Goal: Task Accomplishment & Management: Manage account settings

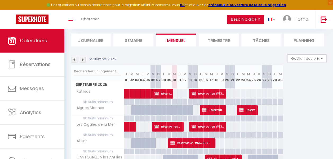
scroll to position [25, 0]
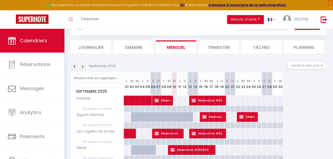
click at [83, 67] on img at bounding box center [83, 67] width 6 height 6
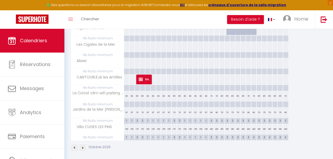
scroll to position [114, 0]
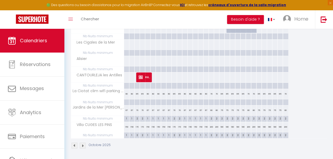
click at [212, 128] on div "200" at bounding box center [211, 127] width 5 height 10
type input "200"
type input "Ven 17 Octobre 2025"
type input "[DATE]"
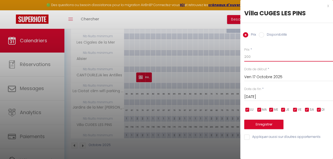
click at [247, 56] on input "200" at bounding box center [288, 57] width 89 height 10
type input "190"
click at [269, 95] on input "[DATE]" at bounding box center [288, 97] width 89 height 7
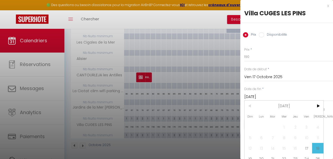
scroll to position [0, 0]
click at [321, 104] on span ">" at bounding box center [317, 106] width 11 height 11
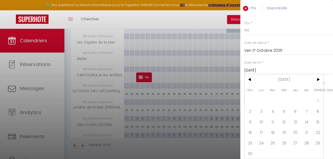
scroll to position [30, 0]
click at [251, 106] on span "2" at bounding box center [249, 111] width 11 height 11
type input "Dim 02 Novembre 2025"
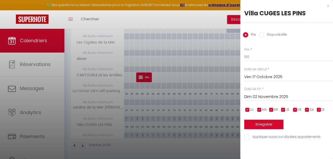
scroll to position [0, 0]
click at [246, 109] on input "checkbox" at bounding box center [247, 109] width 5 height 5
checkbox input "false"
click at [260, 110] on input "checkbox" at bounding box center [258, 109] width 5 height 5
checkbox input "false"
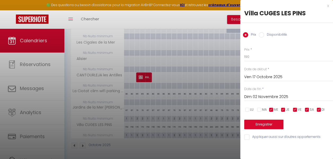
click at [272, 110] on input "checkbox" at bounding box center [270, 109] width 5 height 5
checkbox input "false"
click at [283, 110] on input "checkbox" at bounding box center [282, 109] width 5 height 5
checkbox input "false"
click at [318, 111] on input "checkbox" at bounding box center [318, 109] width 5 height 5
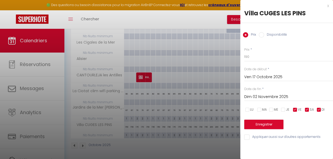
checkbox input "false"
click at [274, 127] on button "Enregistrer" at bounding box center [263, 125] width 39 height 10
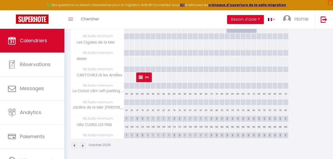
click at [220, 129] on div "180" at bounding box center [221, 127] width 5 height 10
type input "180"
type input "Dim 19 Octobre 2025"
type input "Lun 20 Octobre 2025"
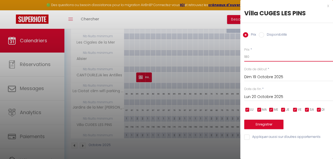
click at [247, 56] on input "180" at bounding box center [288, 57] width 89 height 10
type input "170"
click at [267, 95] on input "Lun 20 Octobre 2025" at bounding box center [288, 97] width 89 height 7
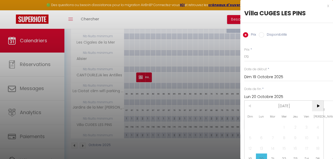
click at [317, 103] on span ">" at bounding box center [317, 106] width 11 height 11
click at [251, 139] on span "2" at bounding box center [249, 138] width 11 height 11
type input "Dim 02 Novembre 2025"
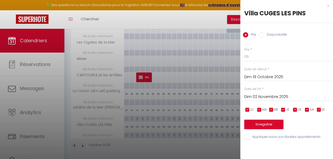
click at [295, 111] on input "checkbox" at bounding box center [294, 109] width 5 height 5
checkbox input "false"
click at [309, 110] on input "checkbox" at bounding box center [306, 109] width 5 height 5
checkbox input "false"
click at [271, 125] on button "Enregistrer" at bounding box center [263, 125] width 39 height 10
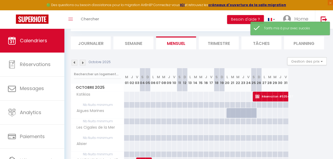
scroll to position [114, 0]
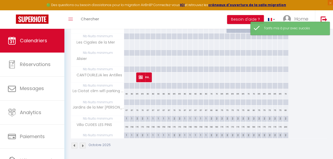
click at [285, 128] on div "200" at bounding box center [285, 127] width 5 height 10
type input "200"
type input "Ven 31 Octobre 2025"
type input "[DATE]"
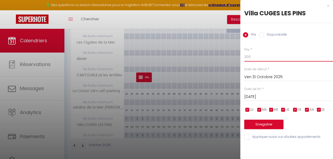
click at [248, 56] on input "200" at bounding box center [288, 57] width 89 height 10
type input "190"
click at [271, 97] on input "[DATE]" at bounding box center [288, 97] width 89 height 7
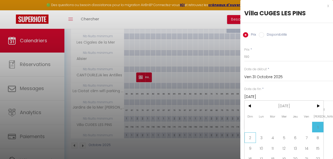
click at [250, 134] on span "2" at bounding box center [249, 138] width 11 height 11
type input "Dim 02 Novembre 2025"
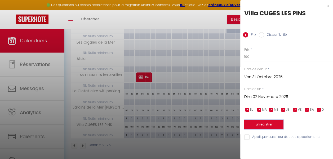
click at [265, 125] on button "Enregistrer" at bounding box center [263, 125] width 39 height 10
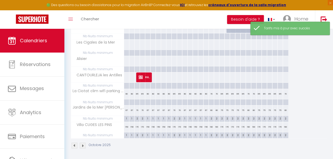
click at [82, 146] on img at bounding box center [83, 146] width 6 height 6
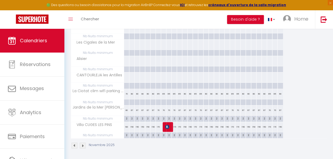
click at [75, 144] on img at bounding box center [74, 146] width 6 height 6
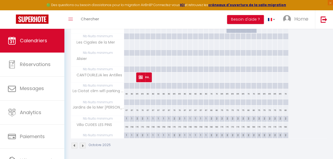
click at [75, 144] on img at bounding box center [74, 146] width 6 height 6
